Goal: Information Seeking & Learning: Learn about a topic

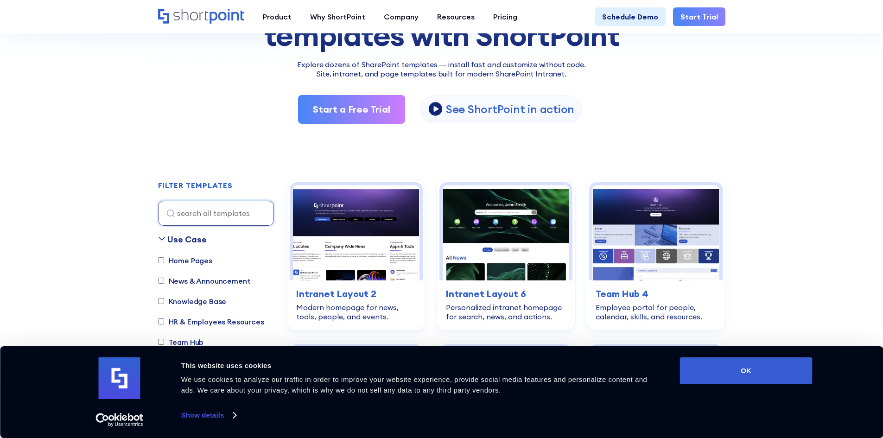
scroll to position [139, 0]
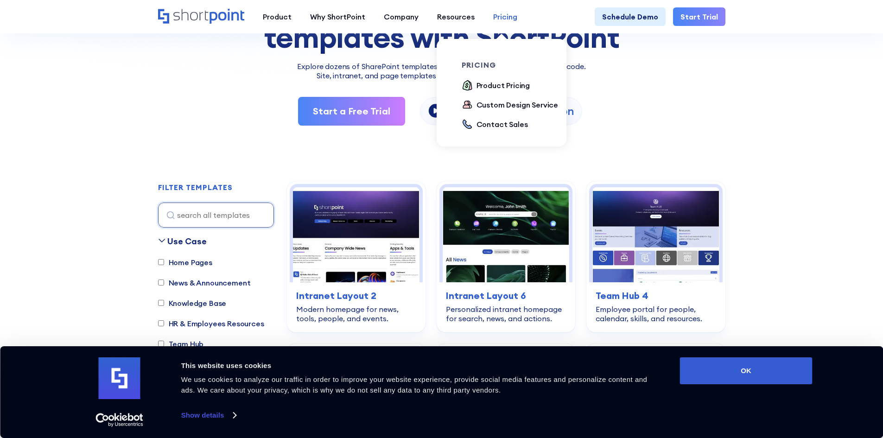
click at [499, 13] on div "Pricing" at bounding box center [505, 16] width 24 height 11
click at [501, 82] on div "Product Pricing" at bounding box center [503, 85] width 54 height 11
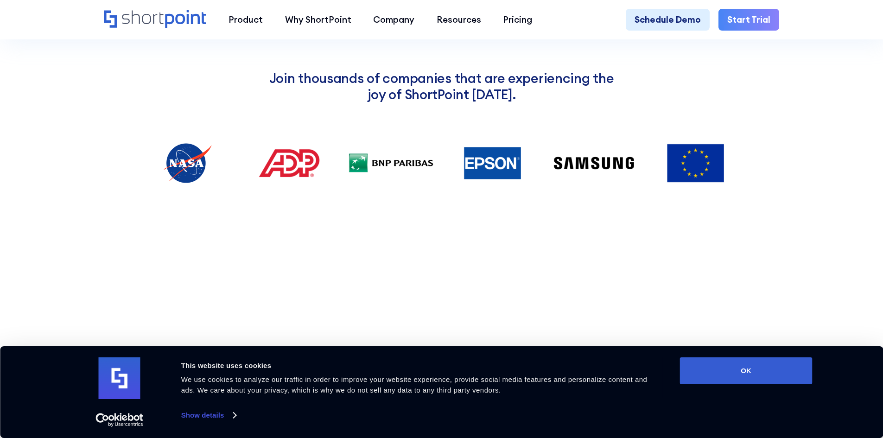
scroll to position [1529, 0]
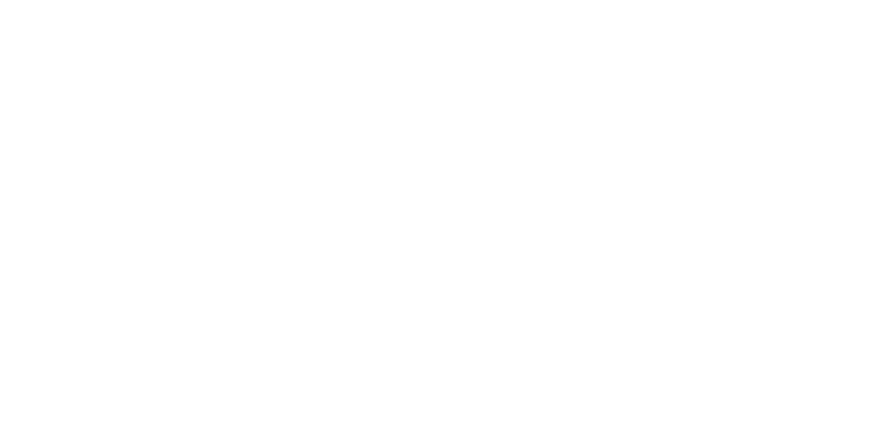
scroll to position [139, 0]
